Goal: Transaction & Acquisition: Register for event/course

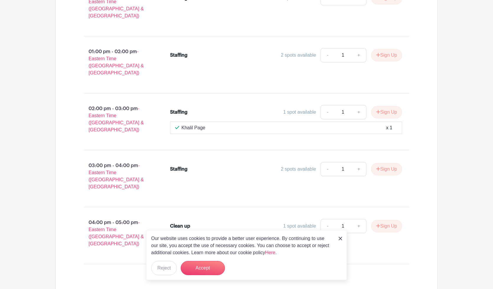
scroll to position [458, 0]
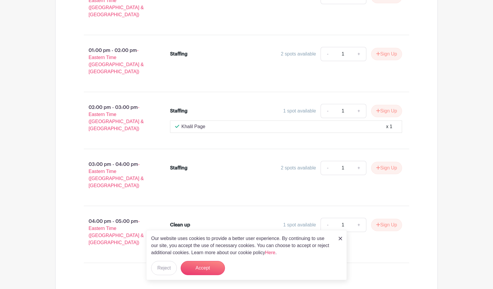
click at [342, 239] on img at bounding box center [341, 239] width 4 height 4
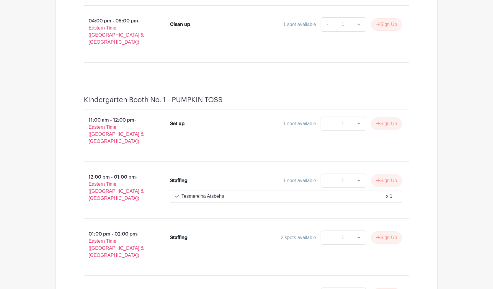
scroll to position [1048, 0]
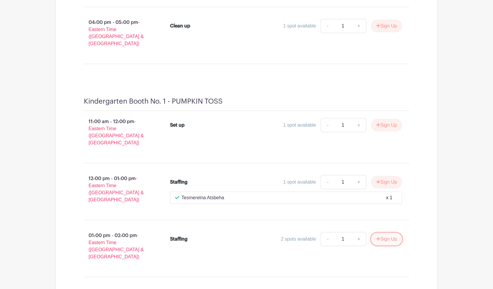
click at [382, 233] on button "Sign Up" at bounding box center [386, 239] width 31 height 12
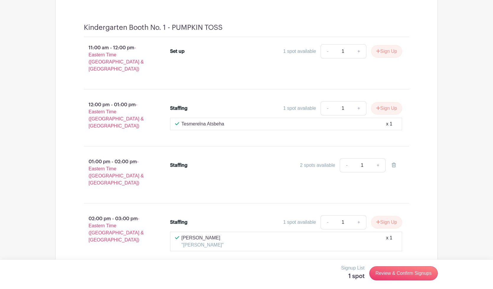
scroll to position [1129, 0]
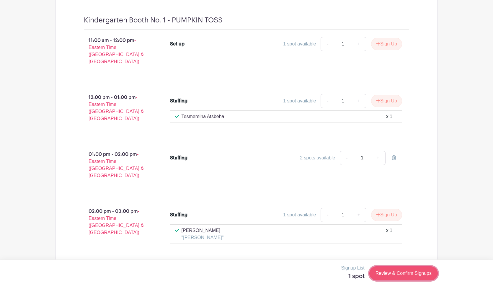
click at [393, 273] on link "Review & Confirm Signups" at bounding box center [403, 273] width 69 height 14
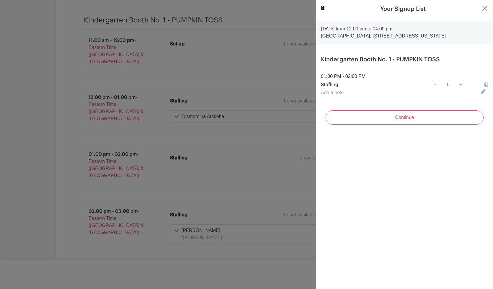
click at [338, 95] on link "Add a note" at bounding box center [332, 92] width 23 height 5
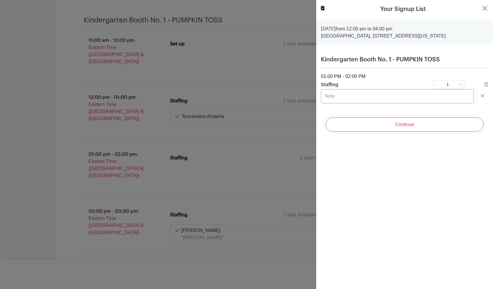
click at [339, 103] on input "text" at bounding box center [397, 96] width 153 height 14
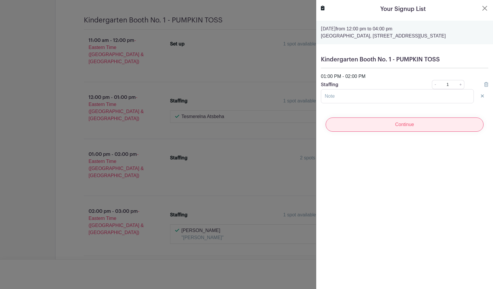
click at [351, 130] on input "Continue" at bounding box center [405, 125] width 158 height 14
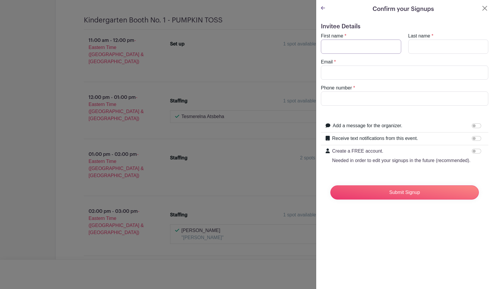
click at [342, 45] on input "First name" at bounding box center [361, 47] width 80 height 14
type input "[PERSON_NAME]"
type input "Saha"
type input "[EMAIL_ADDRESS][DOMAIN_NAME]"
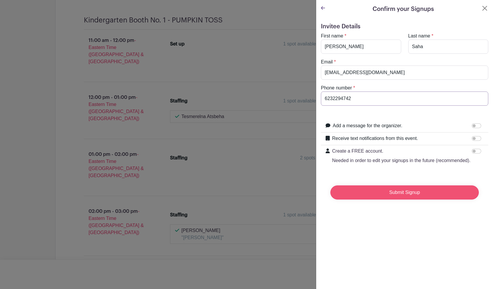
type input "6232294742"
click at [413, 191] on input "Submit Signup" at bounding box center [404, 192] width 149 height 14
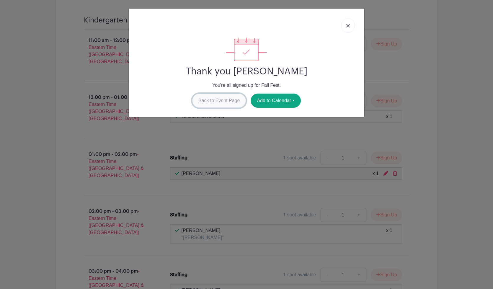
click at [236, 98] on link "Back to Event Page" at bounding box center [219, 101] width 54 height 14
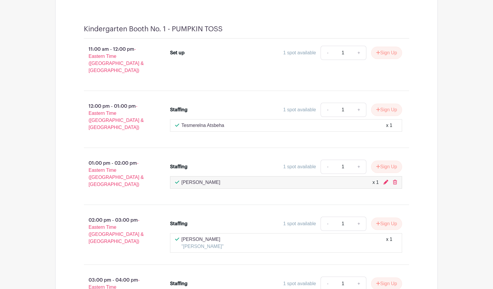
scroll to position [1118, 0]
